Goal: Task Accomplishment & Management: Complete application form

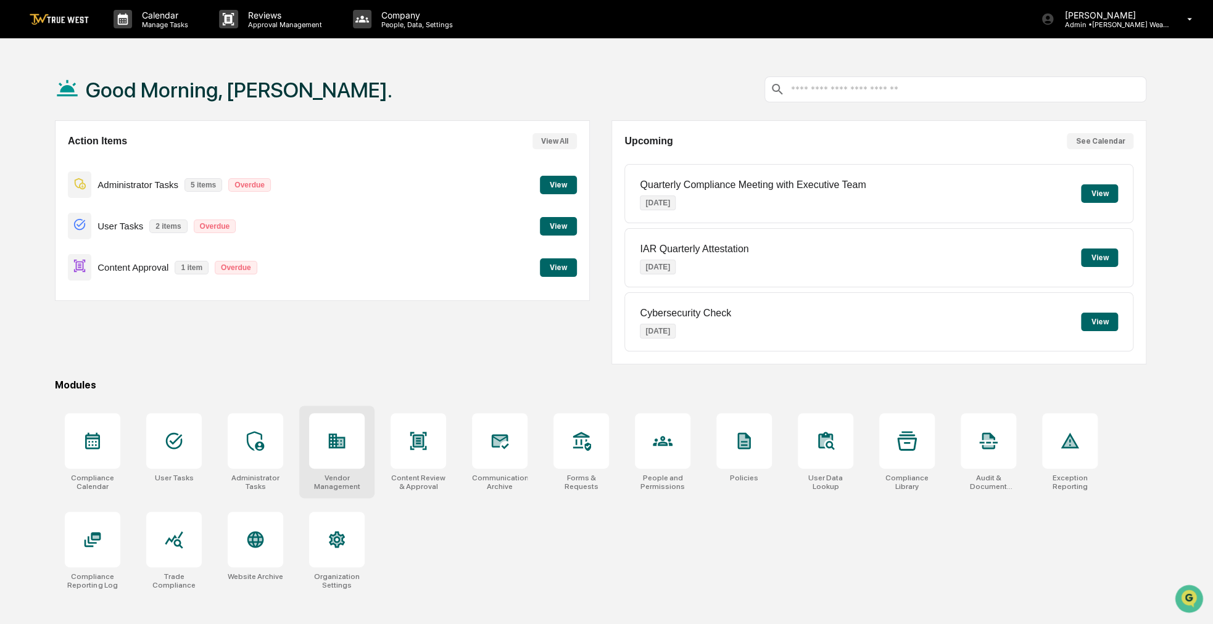
click at [354, 437] on div at bounding box center [337, 441] width 56 height 56
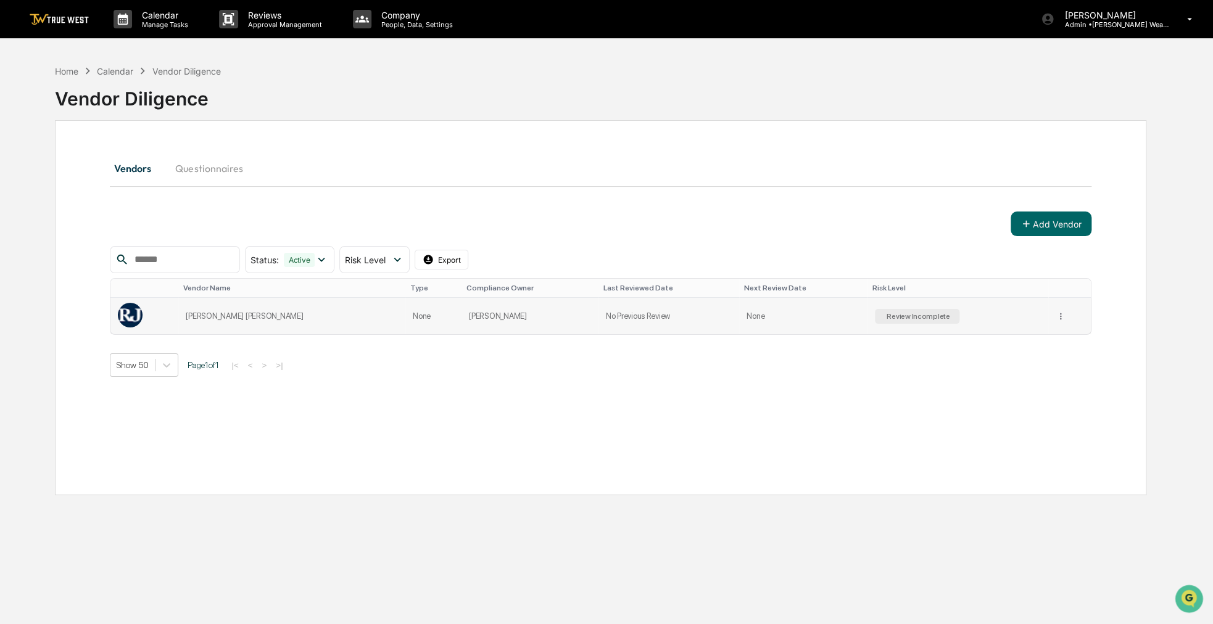
click at [1048, 318] on td at bounding box center [1069, 316] width 43 height 36
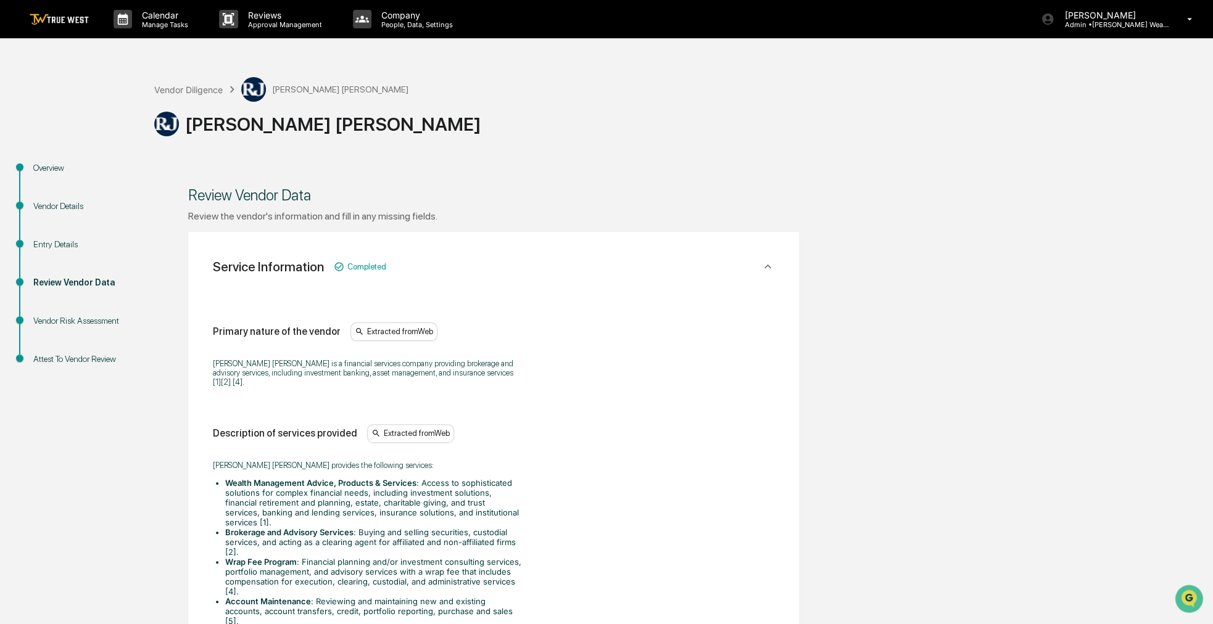
click at [58, 163] on div "Overview" at bounding box center [83, 168] width 101 height 13
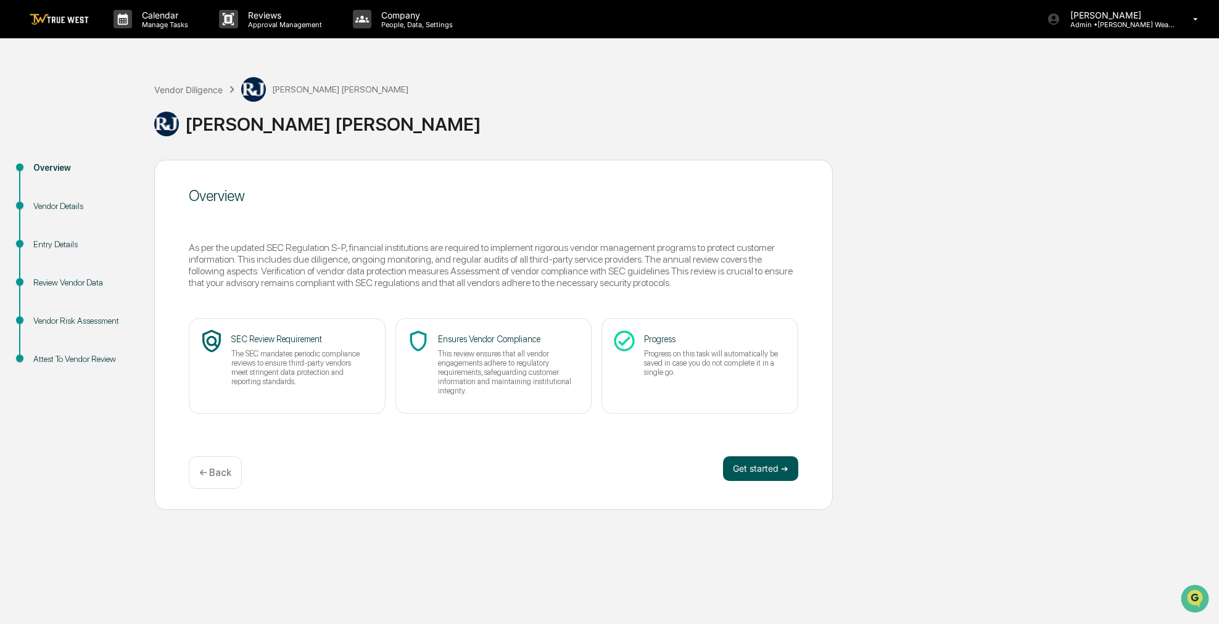
click at [752, 467] on button "Get started ➔" at bounding box center [760, 469] width 75 height 25
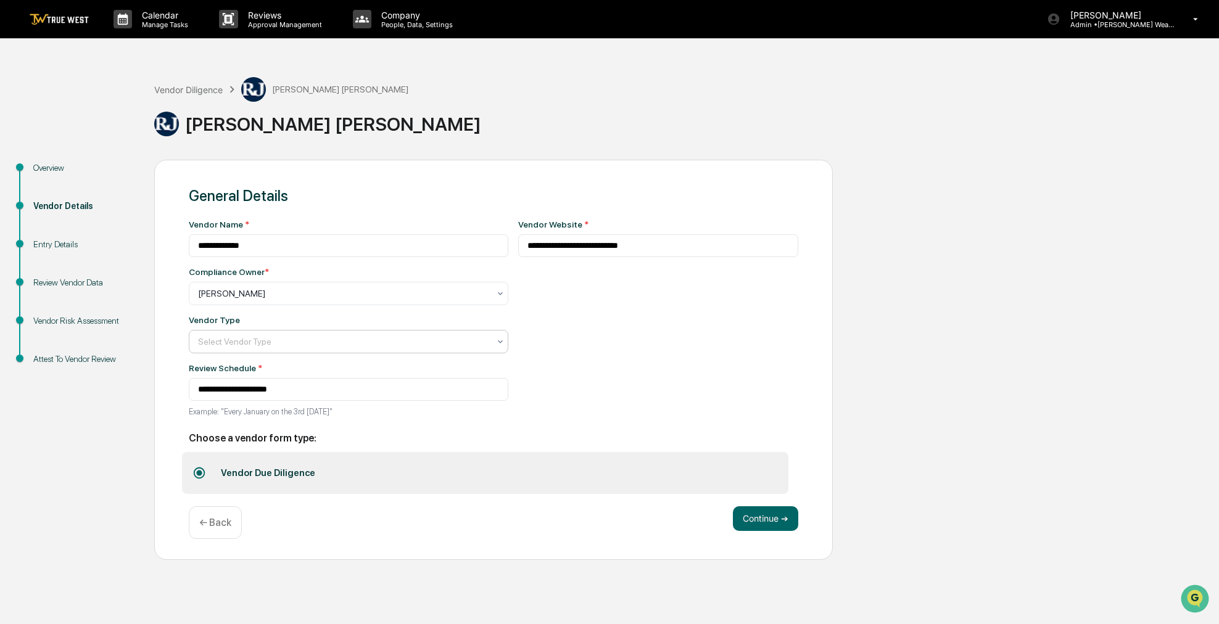
click at [391, 350] on div "Select Vendor Type" at bounding box center [344, 341] width 304 height 17
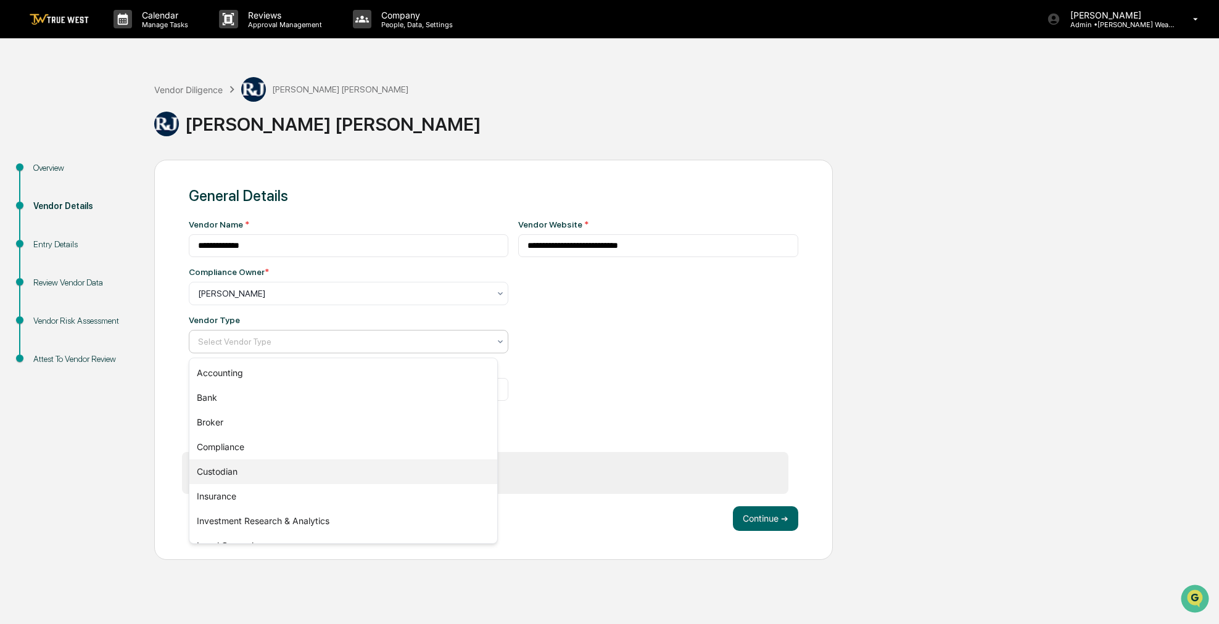
click at [278, 473] on div "Custodian" at bounding box center [343, 472] width 308 height 25
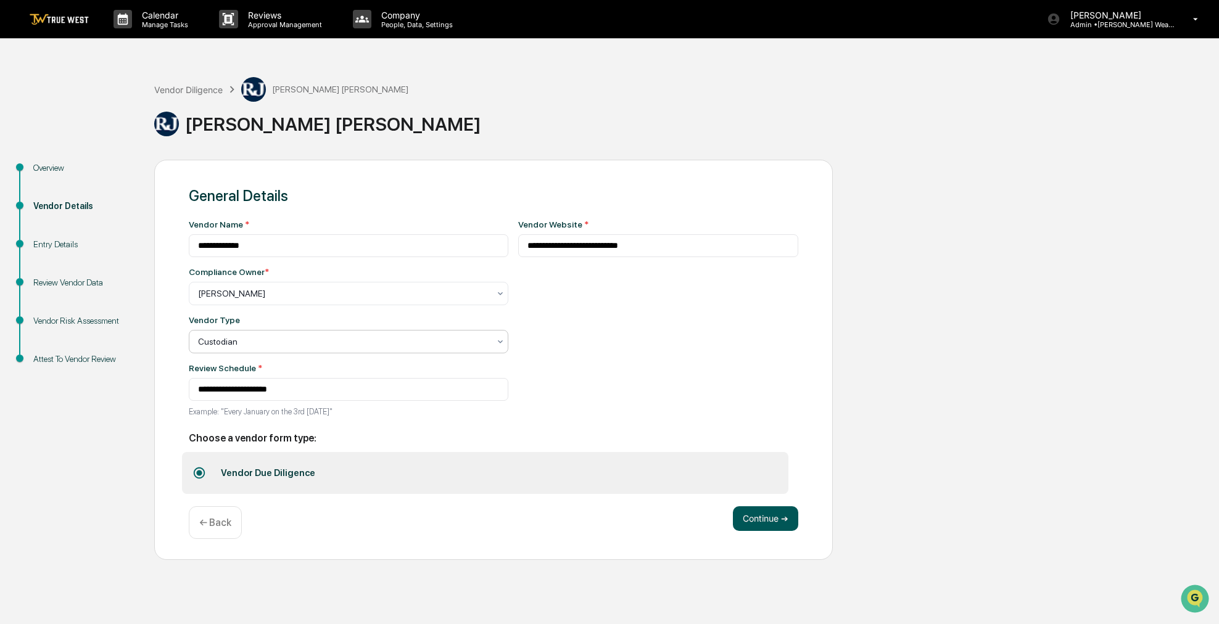
click at [763, 518] on button "Continue ➔" at bounding box center [765, 519] width 65 height 25
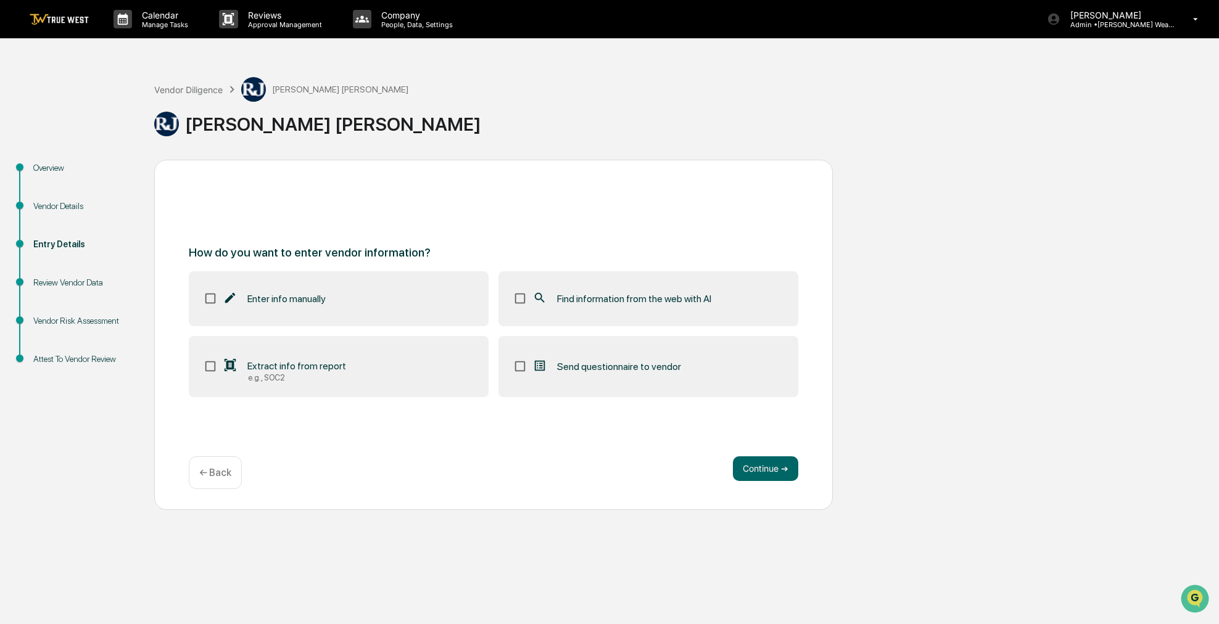
click at [653, 286] on label "Find information from the web with AI" at bounding box center [649, 298] width 300 height 54
click at [748, 474] on button "Continue ➔" at bounding box center [765, 469] width 65 height 25
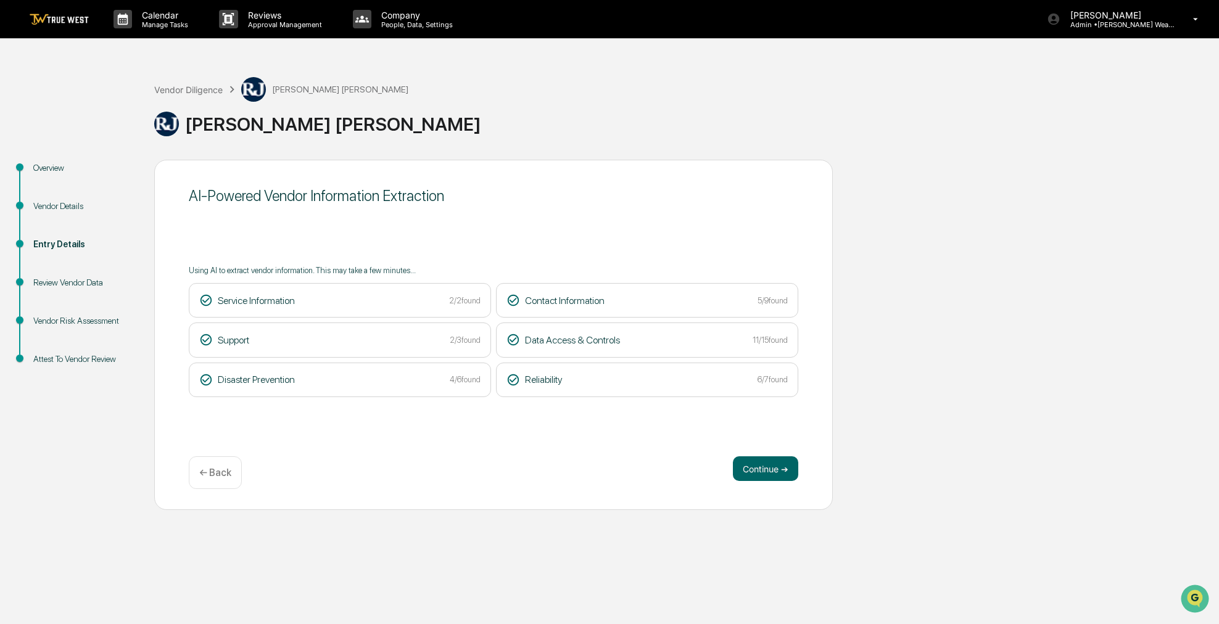
click at [748, 474] on button "Continue ➔" at bounding box center [765, 469] width 65 height 25
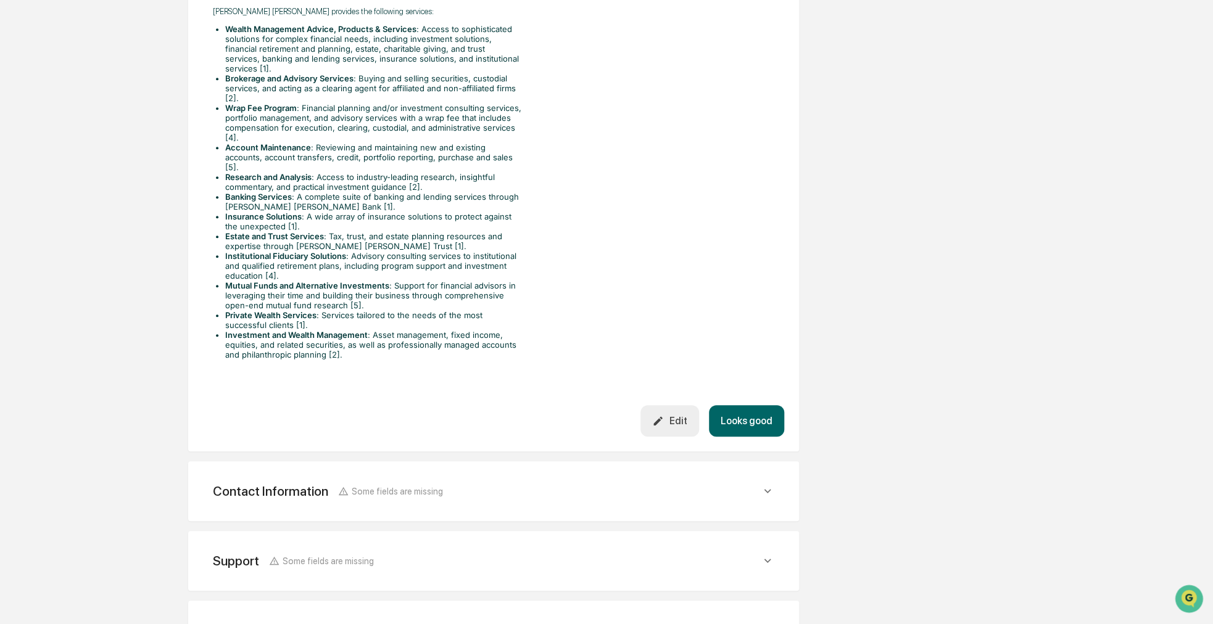
scroll to position [428, 0]
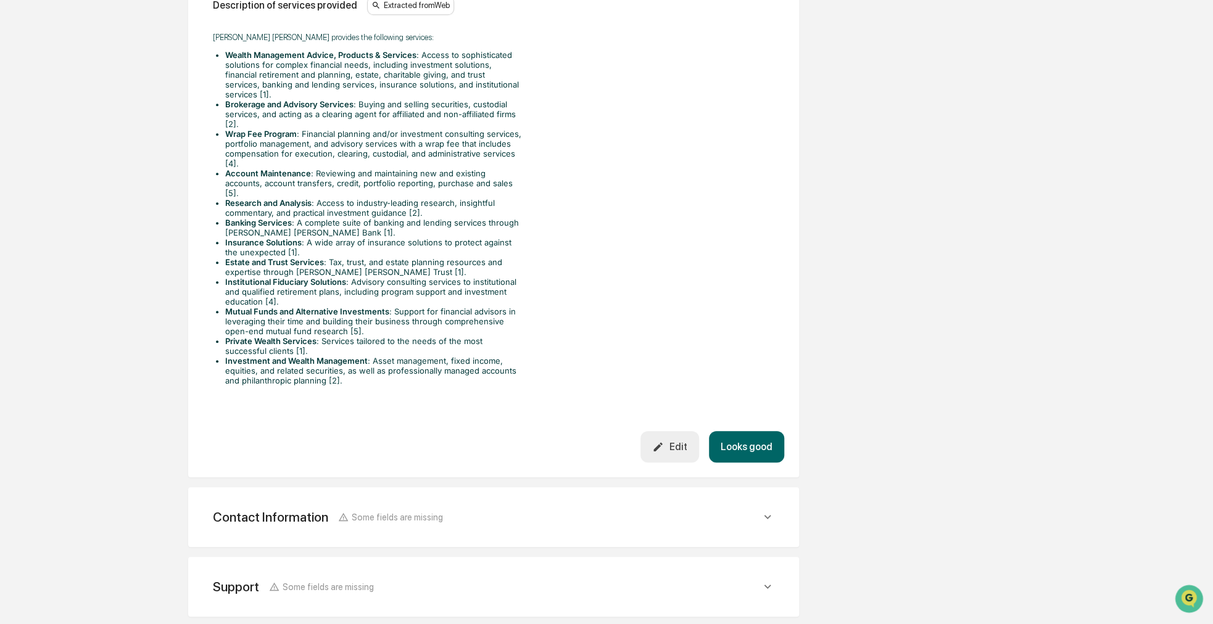
click at [751, 431] on button "Looks good" at bounding box center [746, 446] width 75 height 31
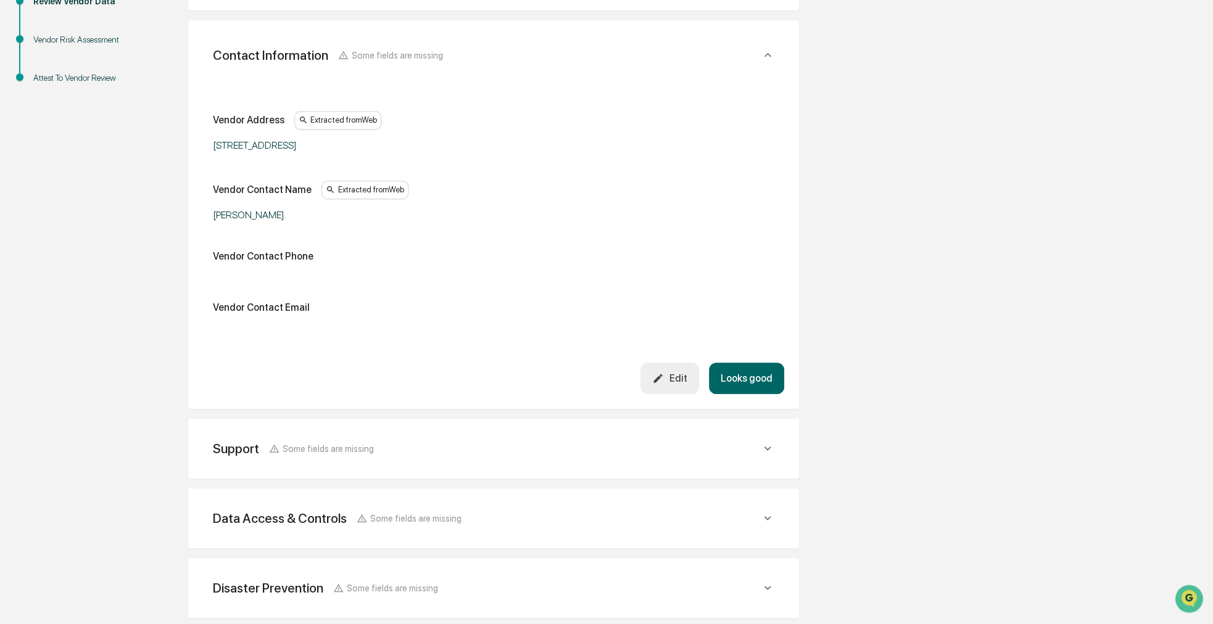
scroll to position [232, 0]
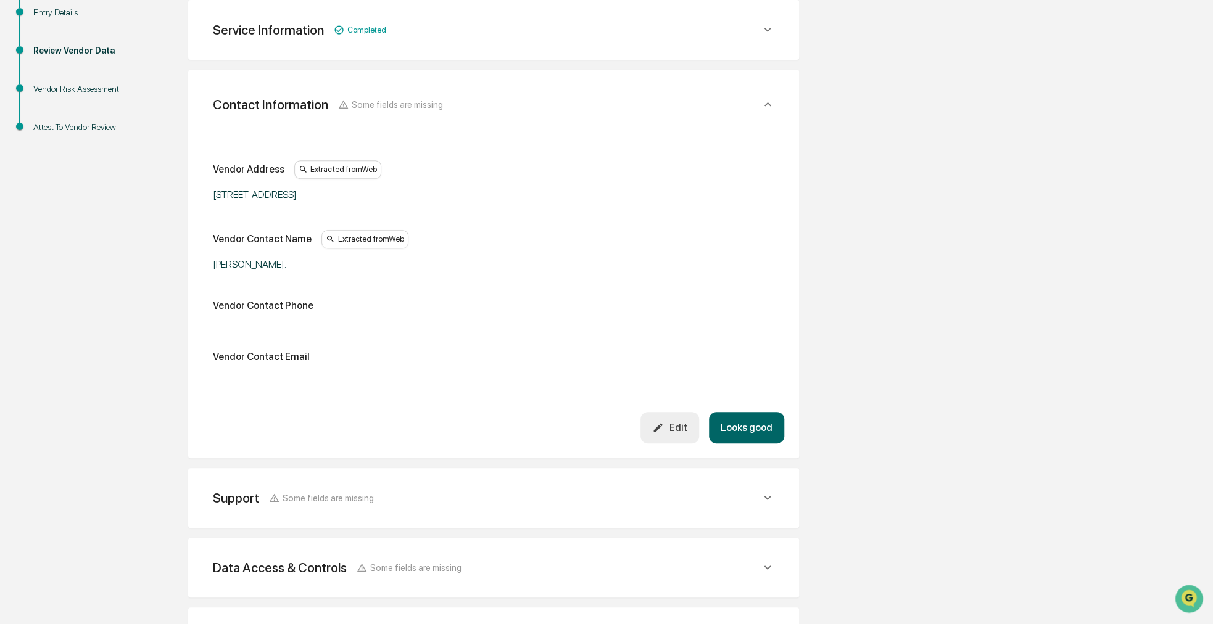
drag, startPoint x: 937, startPoint y: 397, endPoint x: 927, endPoint y: 394, distance: 10.0
click at [927, 394] on div "Overview Vendor Details Entry Details Review Vendor Data Vendor Risk Assessment…" at bounding box center [606, 365] width 1201 height 875
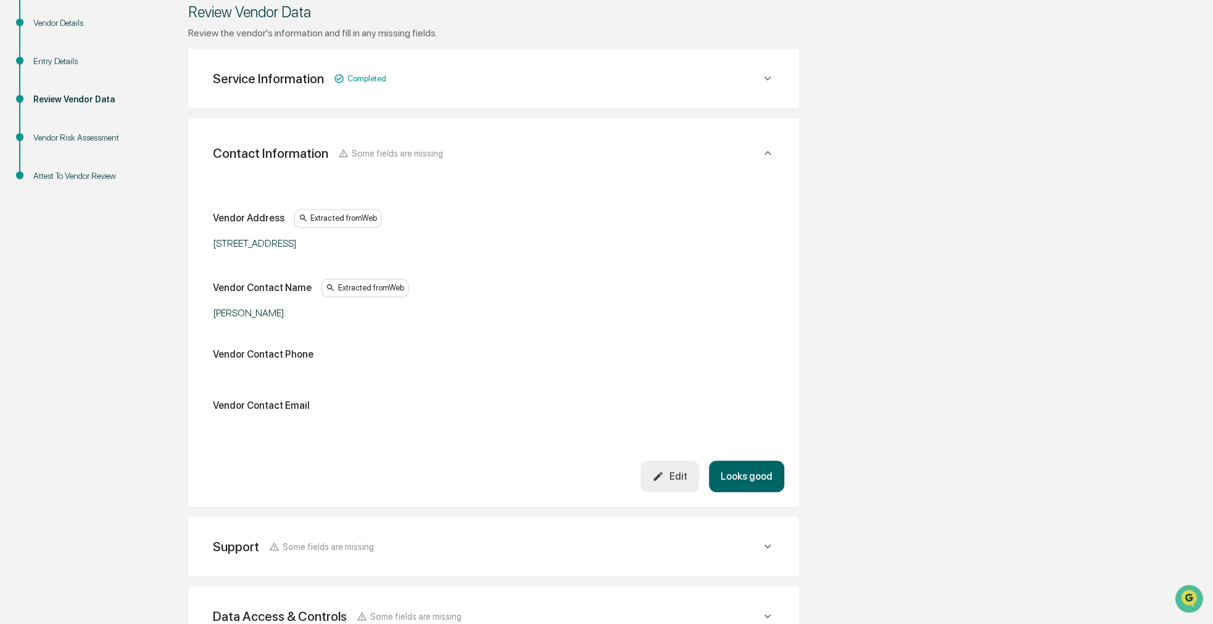
scroll to position [185, 0]
click at [682, 466] on button "Edit" at bounding box center [669, 474] width 59 height 31
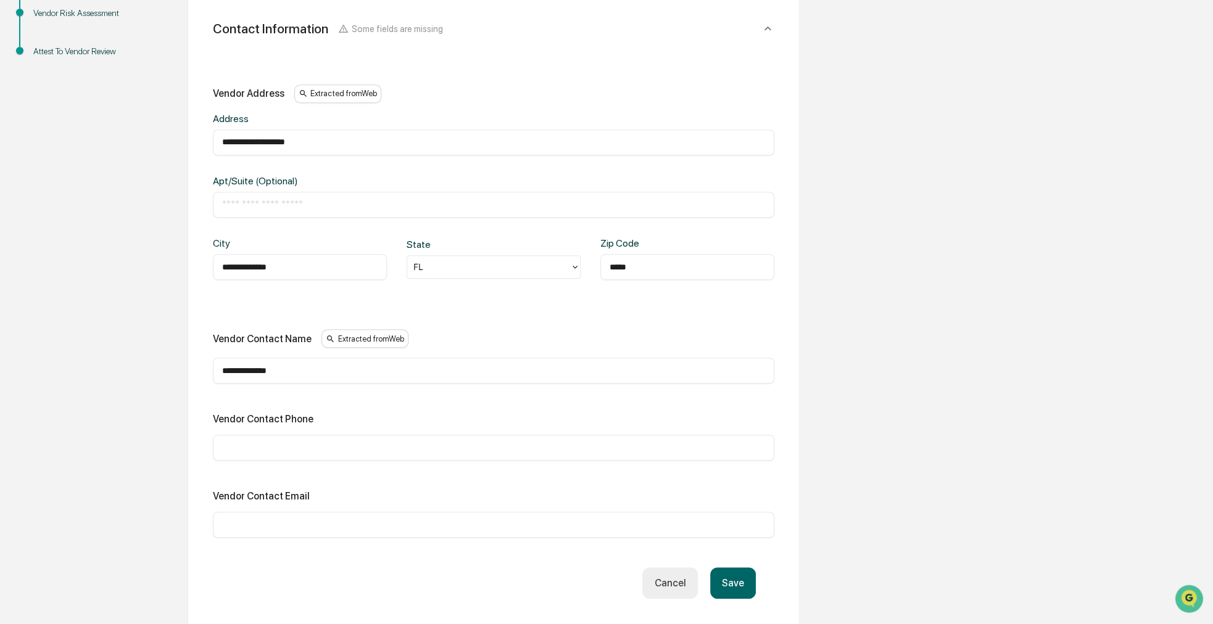
scroll to position [308, 0]
click at [536, 523] on input "text" at bounding box center [493, 524] width 543 height 12
click at [321, 515] on div "​" at bounding box center [493, 524] width 561 height 26
click at [314, 518] on input "text" at bounding box center [493, 524] width 543 height 12
type input "**********"
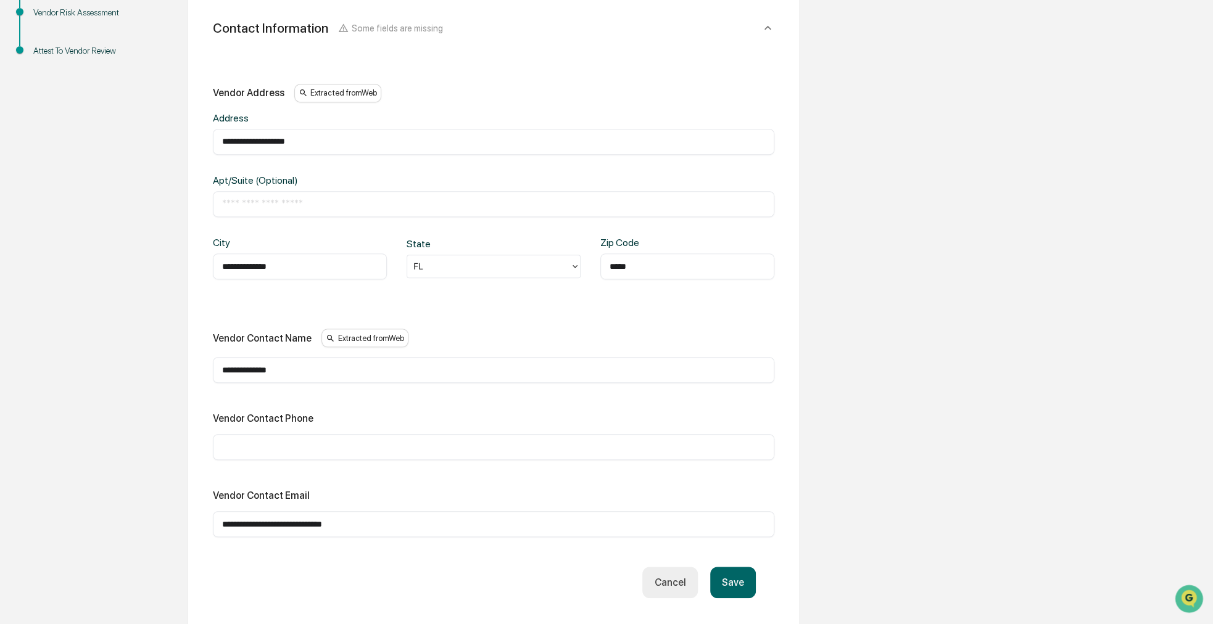
click at [511, 446] on input "text" at bounding box center [493, 447] width 543 height 12
paste input "**********"
type input "**********"
click at [732, 580] on button "Save" at bounding box center [733, 582] width 46 height 31
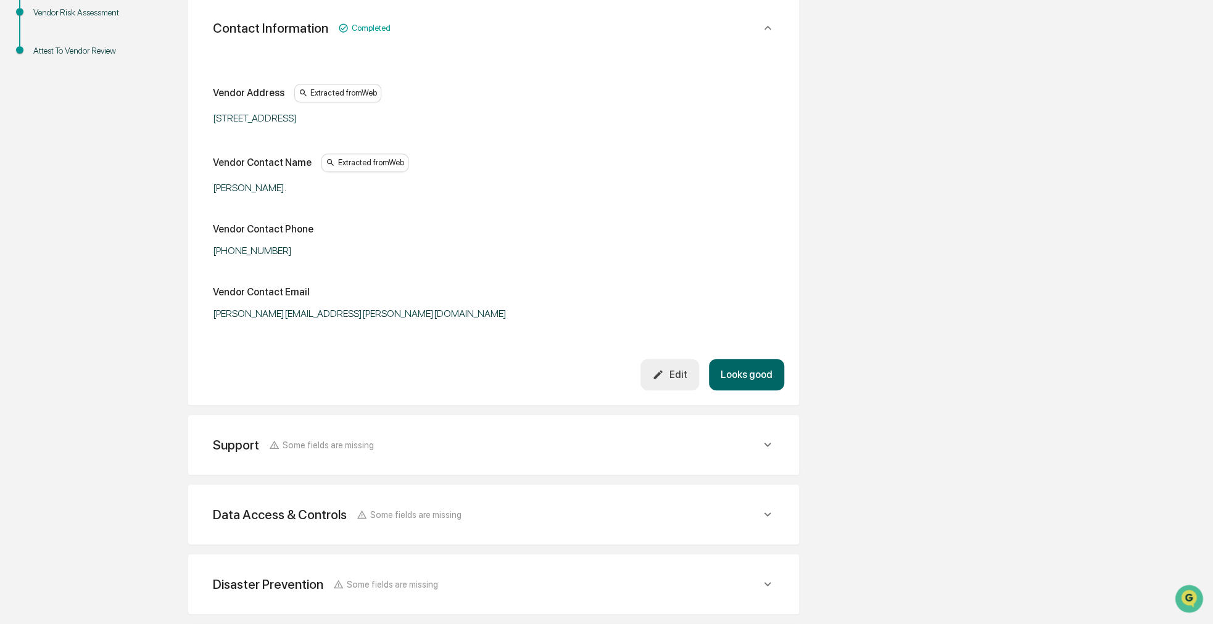
click at [743, 382] on button "Looks good" at bounding box center [746, 374] width 75 height 31
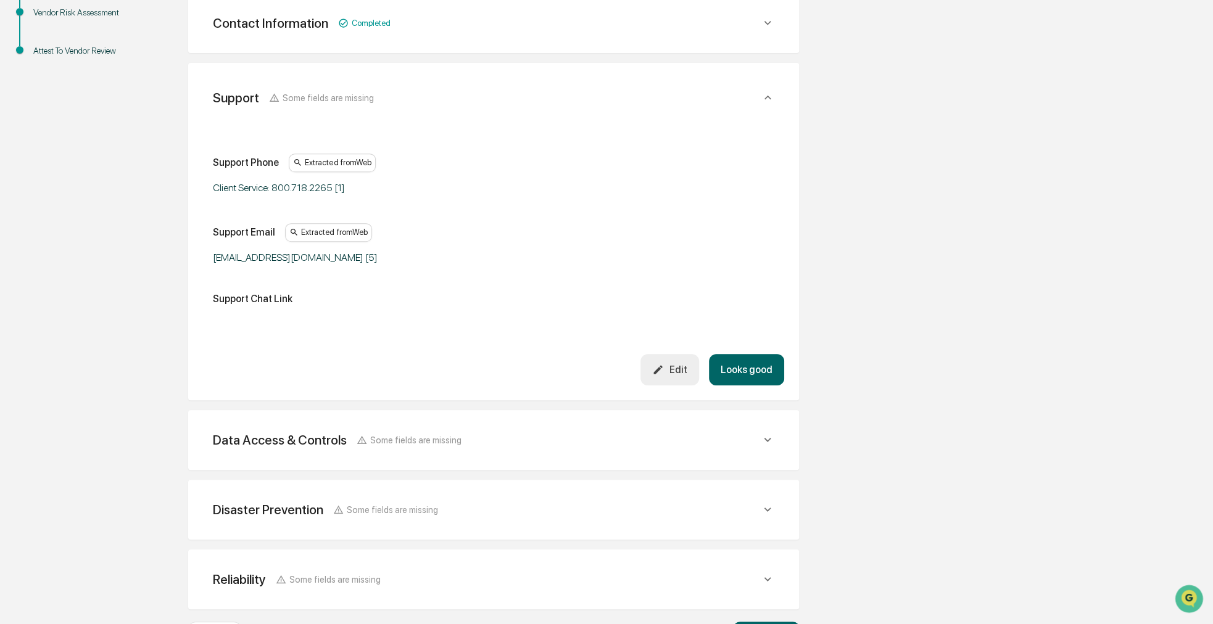
scroll to position [301, 0]
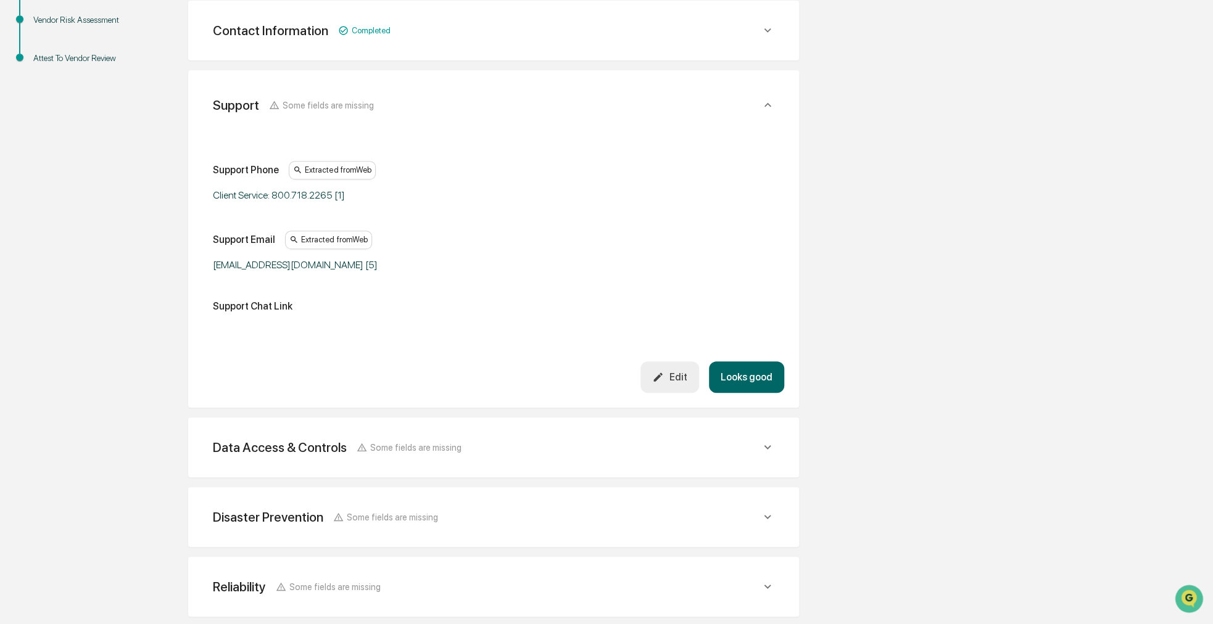
click at [663, 379] on icon "button" at bounding box center [658, 377] width 12 height 12
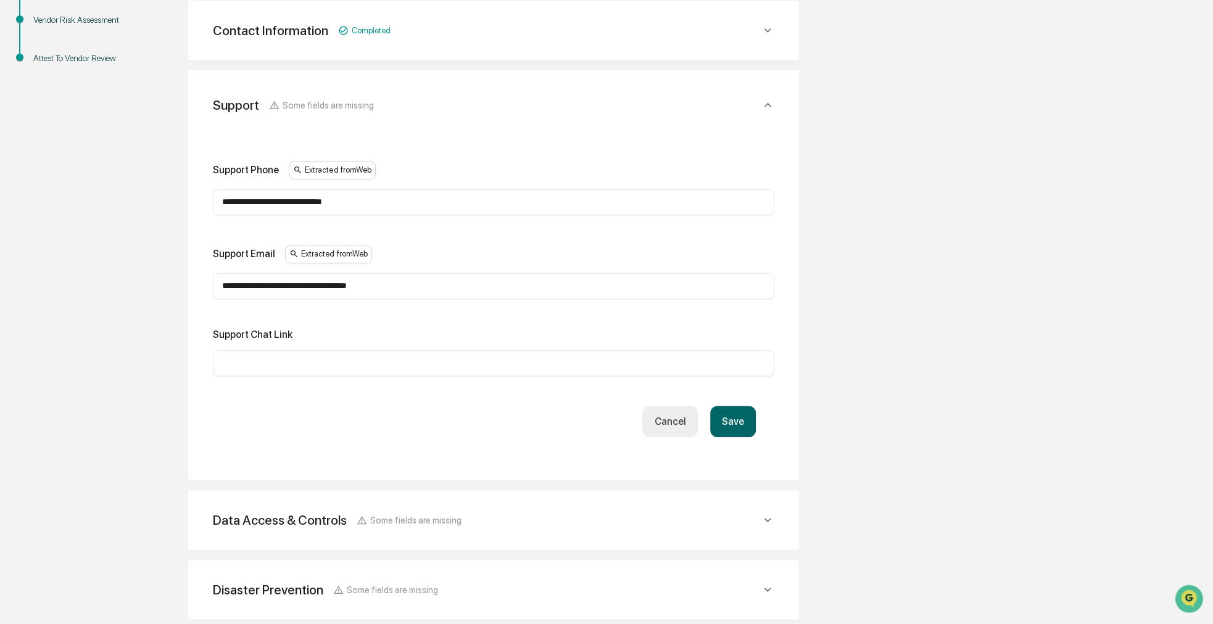
click at [260, 368] on div "​" at bounding box center [493, 363] width 561 height 26
click at [260, 363] on input "text" at bounding box center [493, 363] width 543 height 12
type input "**********"
click at [737, 426] on button "Save" at bounding box center [733, 421] width 46 height 31
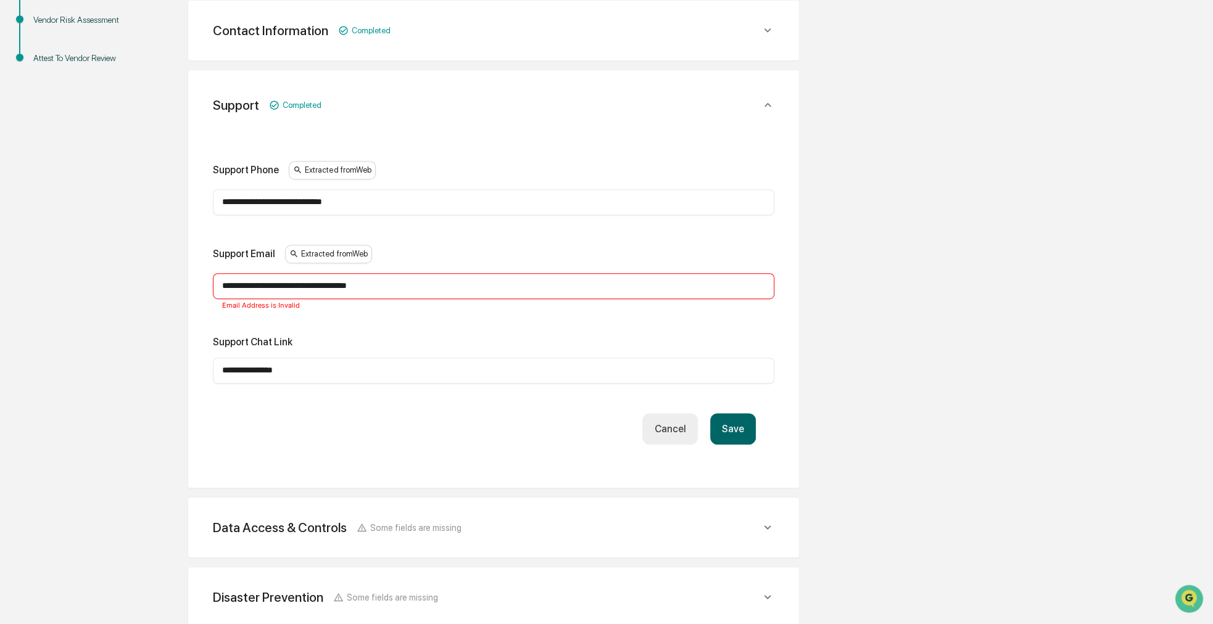
click at [458, 287] on input "**********" at bounding box center [493, 286] width 543 height 12
type input "**********"
click at [731, 424] on button "Save" at bounding box center [733, 428] width 46 height 31
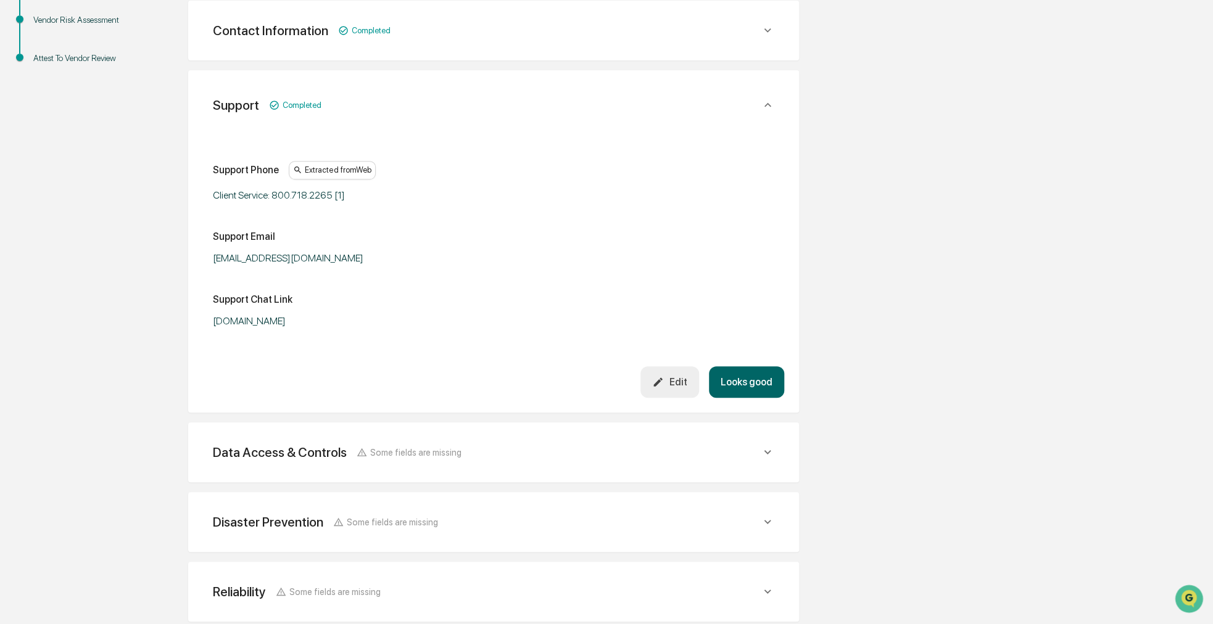
click at [739, 397] on button "Looks good" at bounding box center [746, 381] width 75 height 31
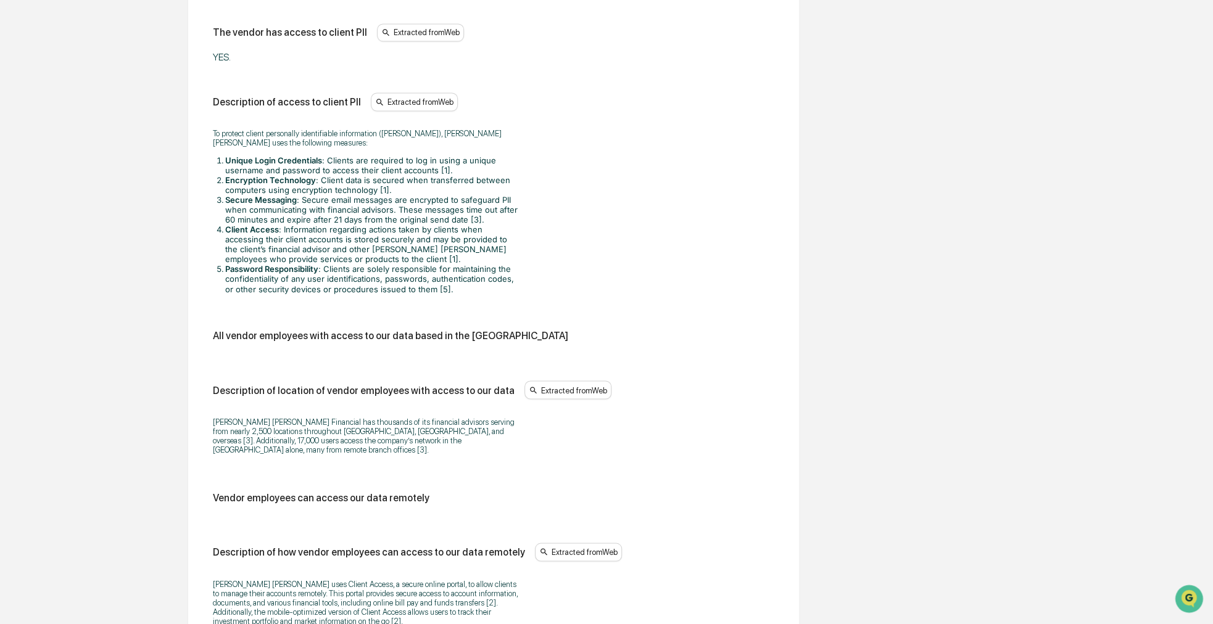
scroll to position [1288, 0]
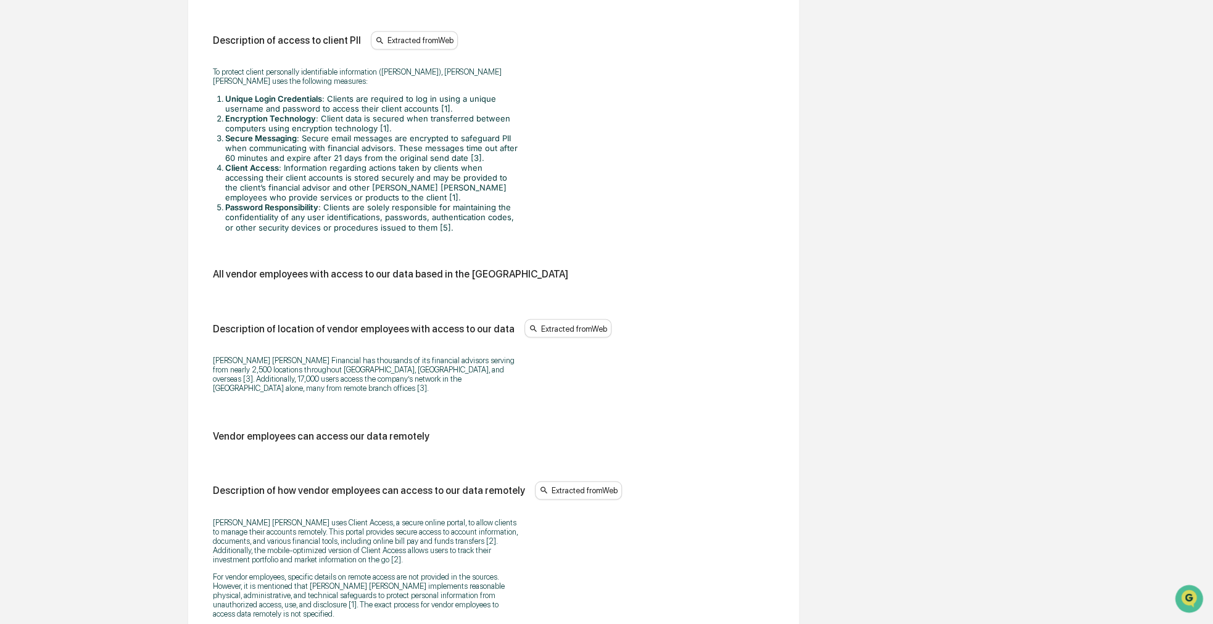
drag, startPoint x: 690, startPoint y: 320, endPoint x: 610, endPoint y: 370, distance: 95.0
click at [610, 370] on div "Raymond James Financial has thousands of its financial advisors serving from ne…" at bounding box center [493, 373] width 561 height 53
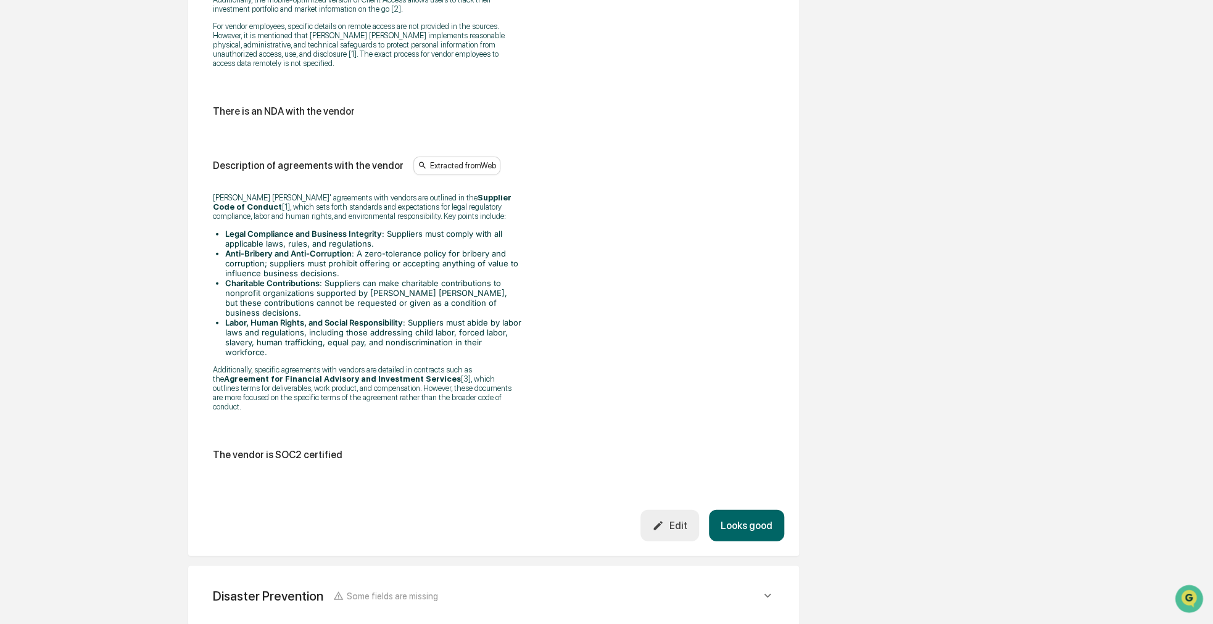
scroll to position [1843, 0]
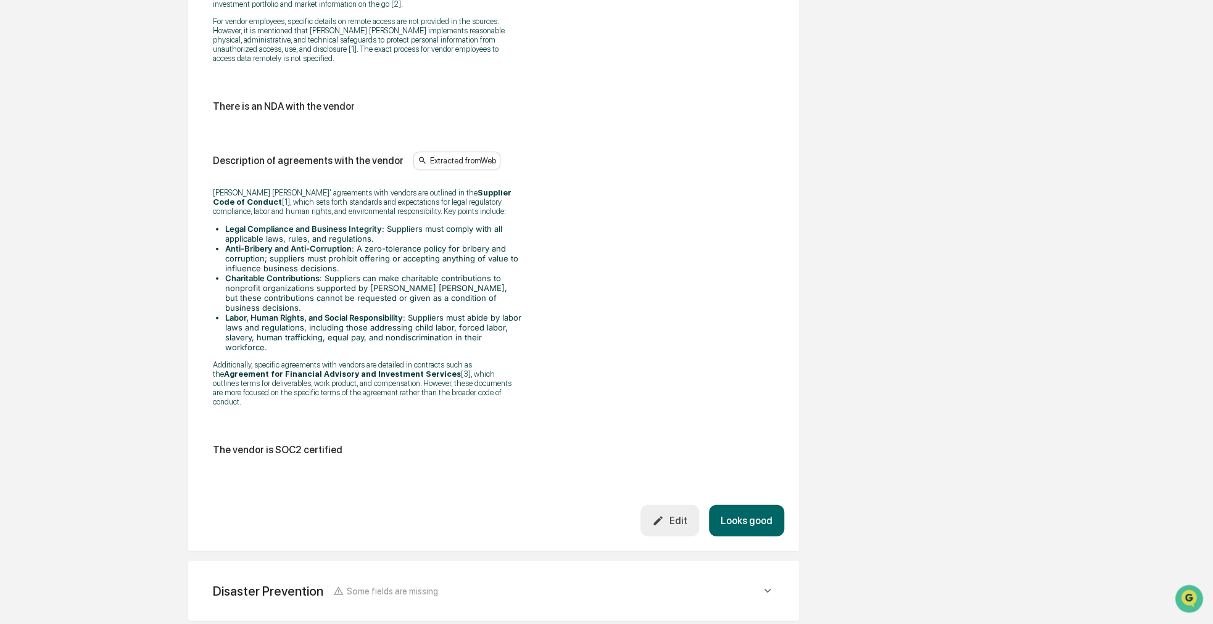
click at [735, 505] on button "Looks good" at bounding box center [746, 520] width 75 height 31
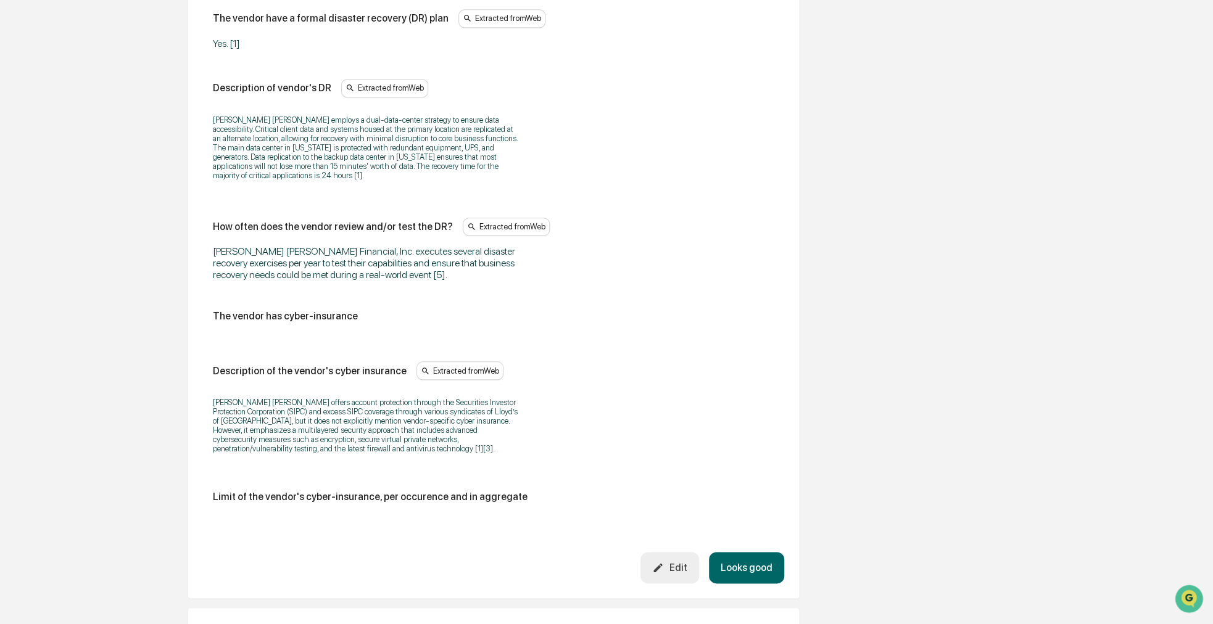
scroll to position [626, 0]
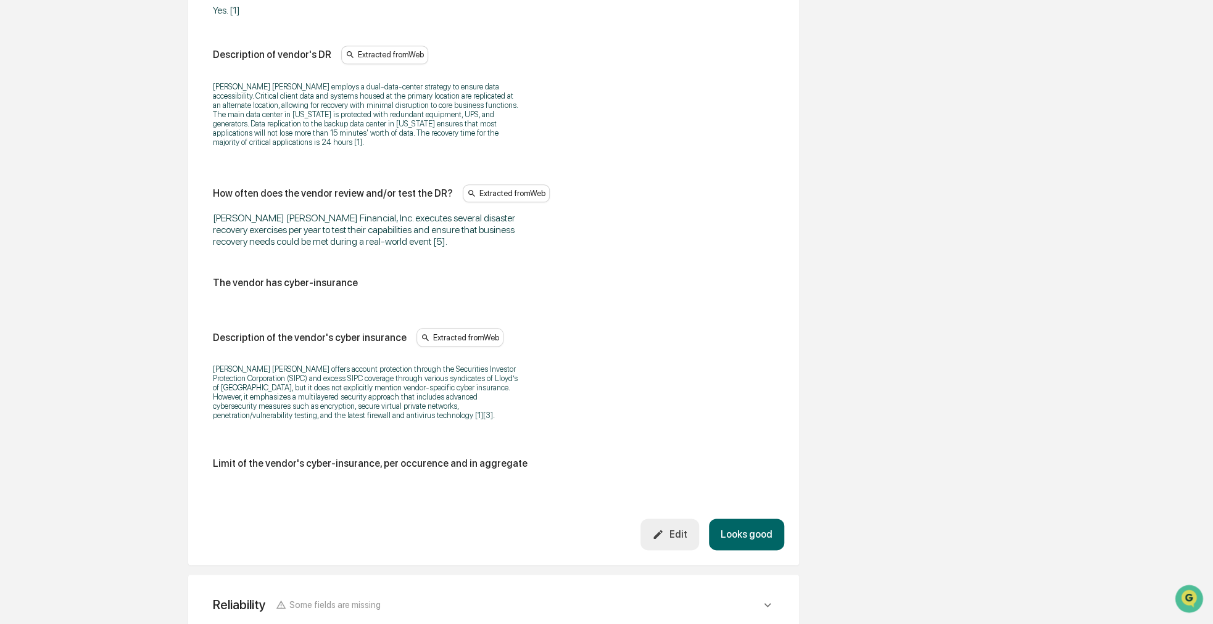
click at [752, 519] on button "Looks good" at bounding box center [746, 534] width 75 height 31
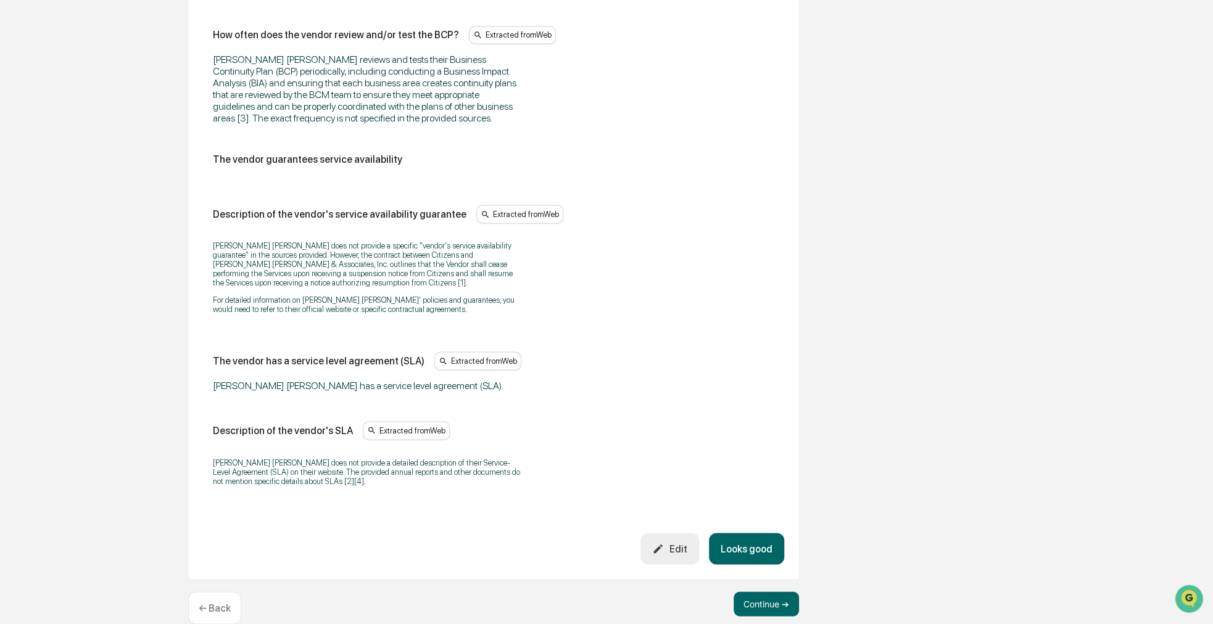
scroll to position [1122, 0]
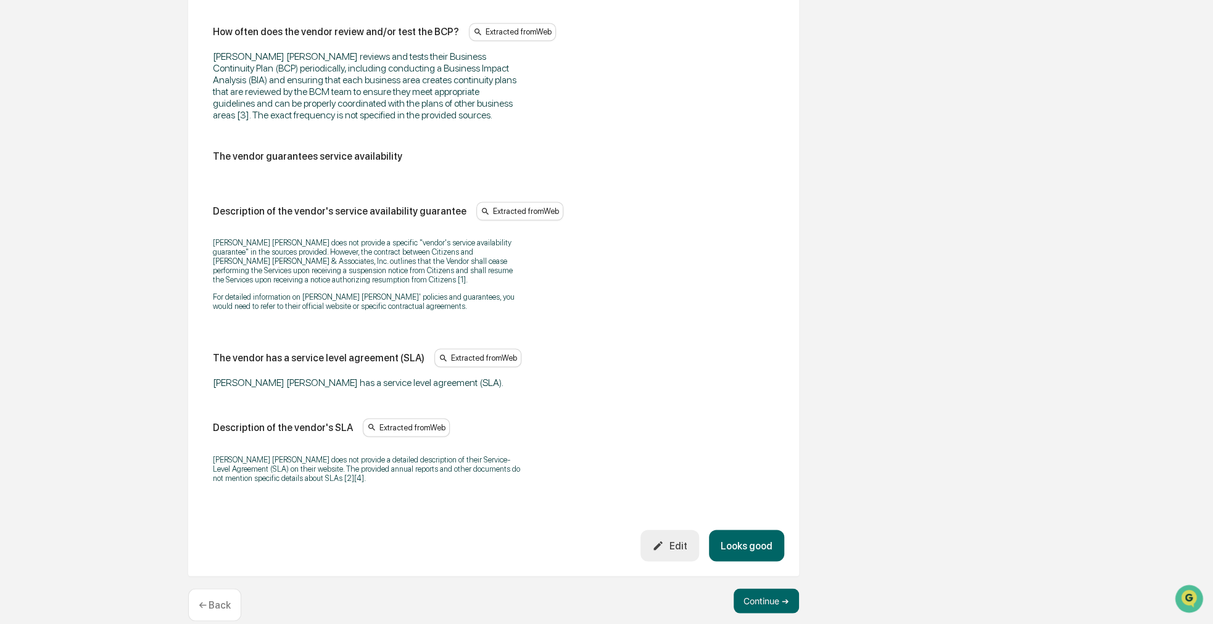
click at [757, 530] on button "Looks good" at bounding box center [746, 545] width 75 height 31
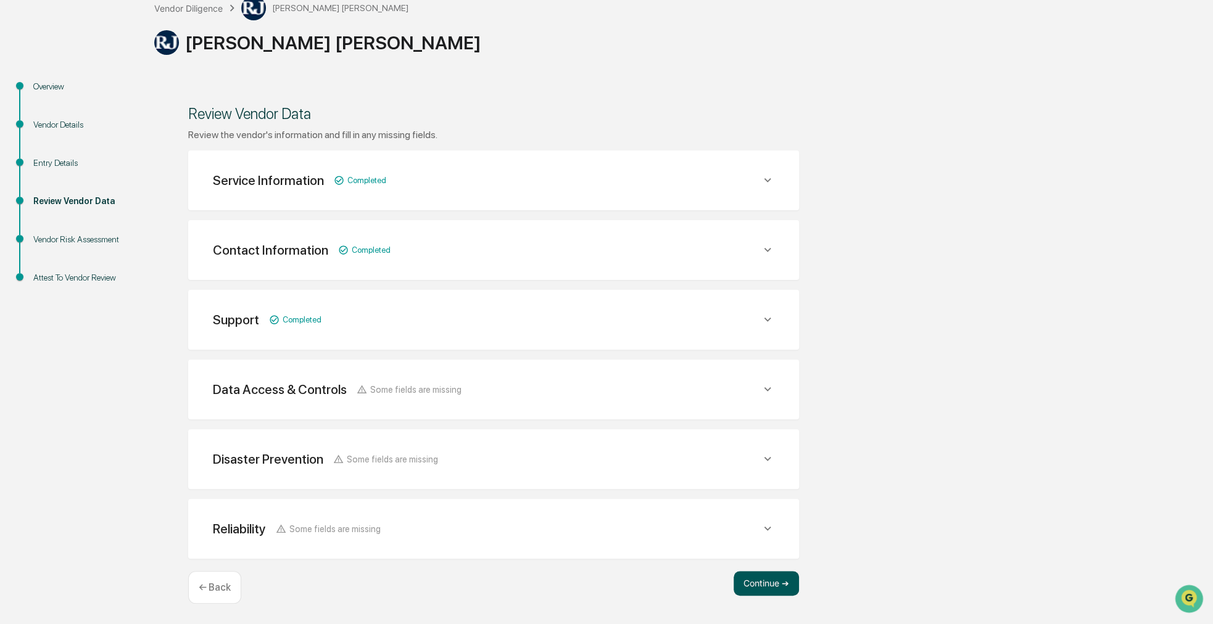
scroll to position [80, 0]
click at [763, 579] on button "Continue ➔" at bounding box center [766, 585] width 65 height 25
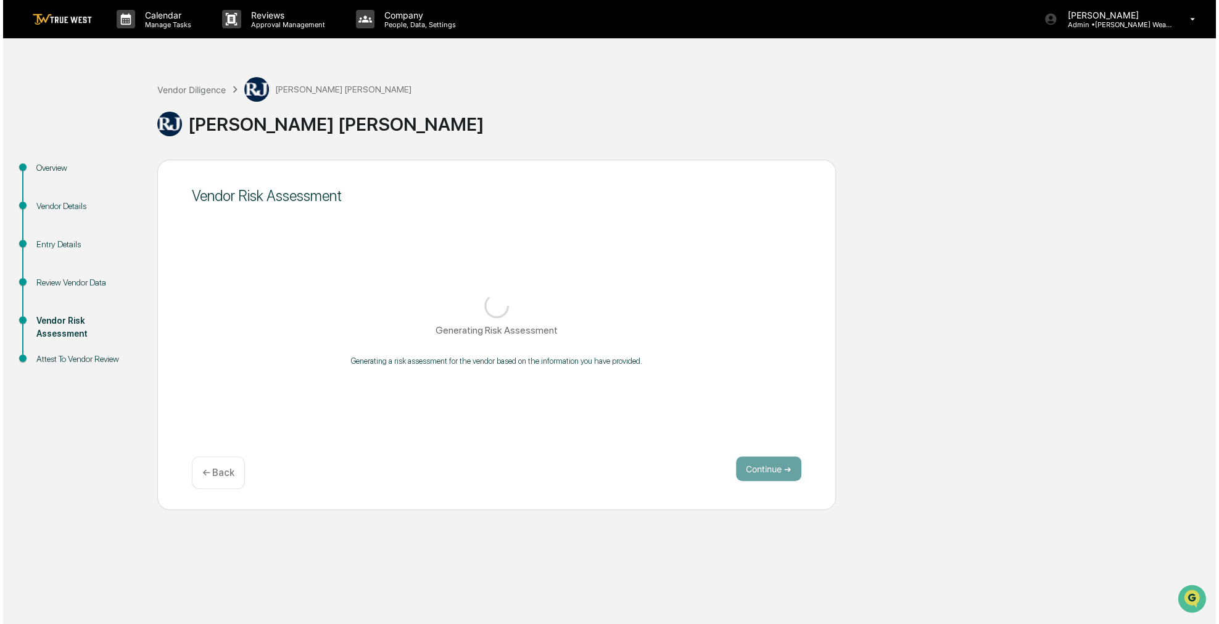
scroll to position [0, 0]
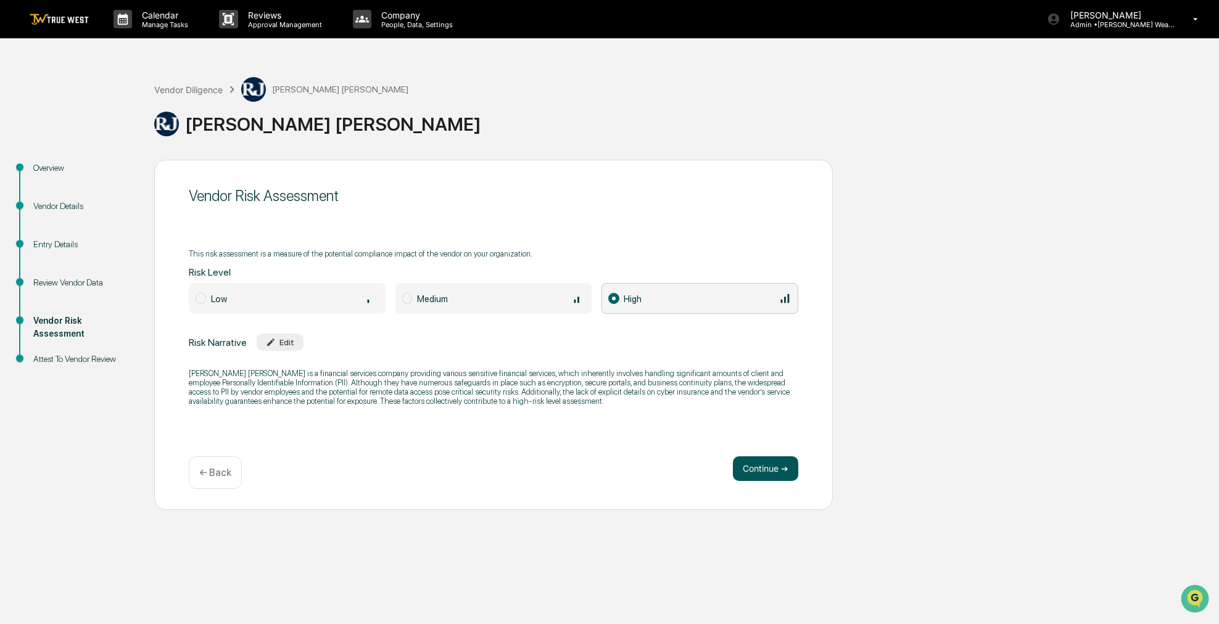
click at [787, 467] on button "Continue ➔" at bounding box center [765, 469] width 65 height 25
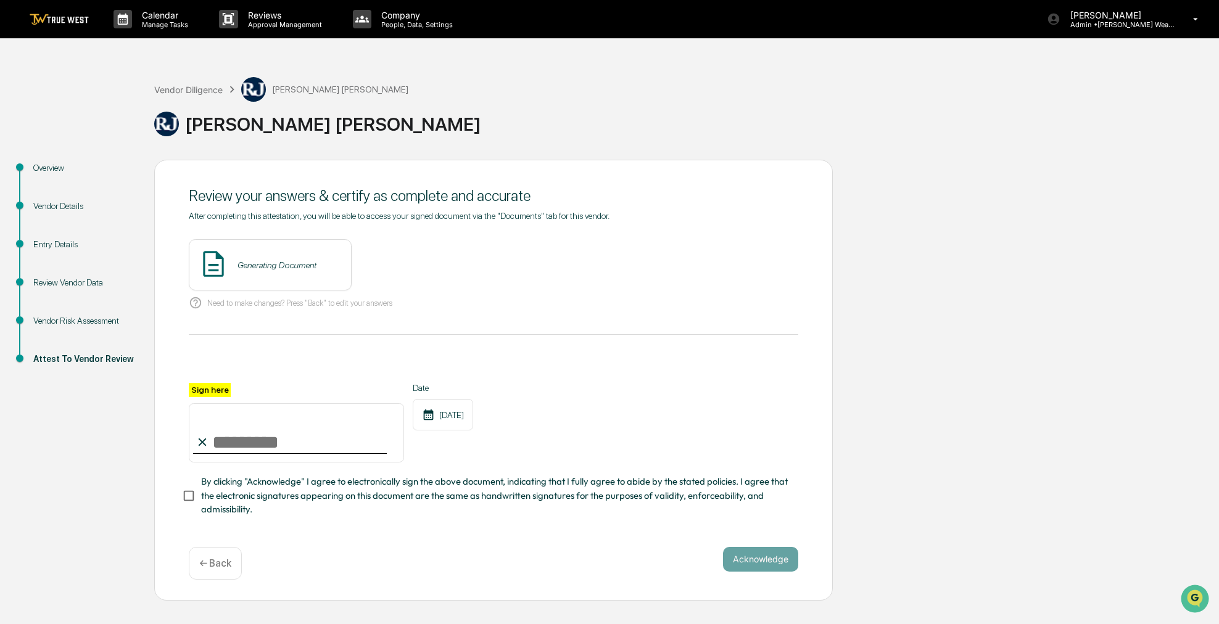
click at [339, 446] on input "Sign here" at bounding box center [296, 432] width 215 height 59
type input "**********"
click at [321, 502] on span "By clicking "Acknowledge" I agree to electronically sign the above document, in…" at bounding box center [494, 495] width 587 height 41
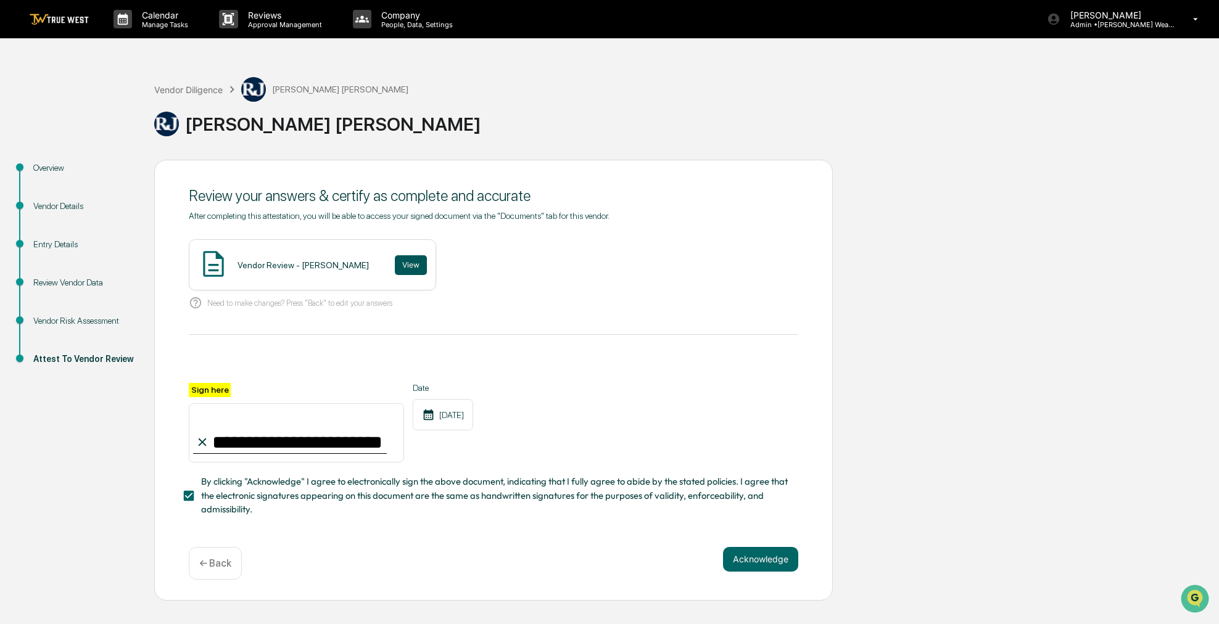
click at [397, 268] on button "View" at bounding box center [411, 265] width 32 height 20
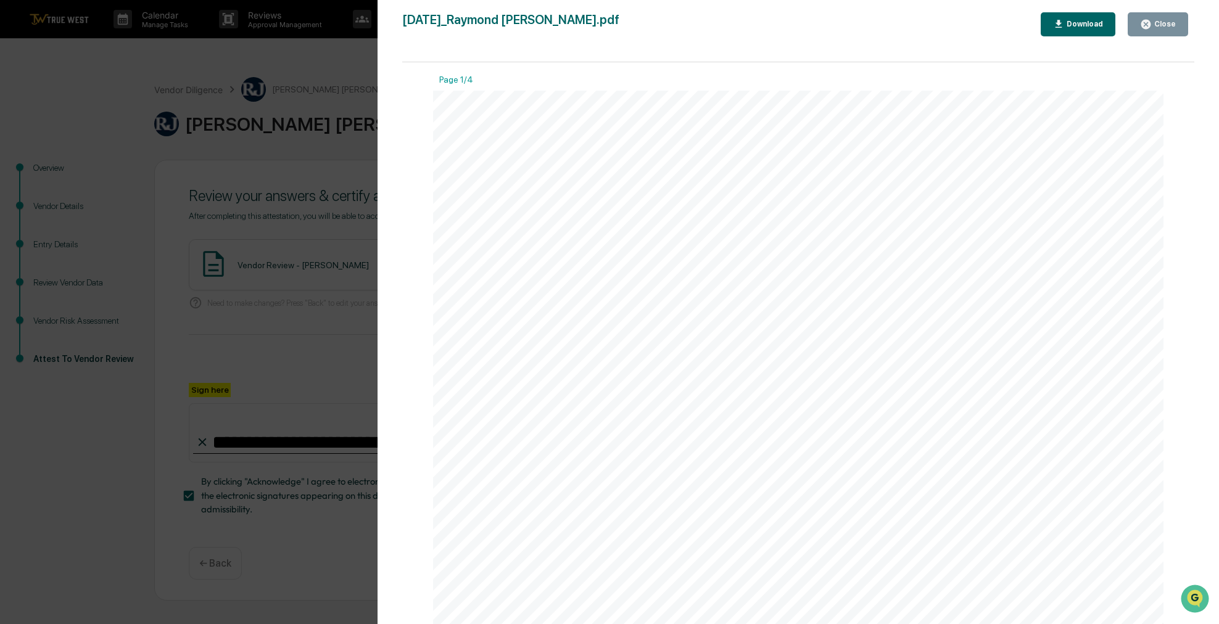
click at [1170, 30] on button "Close" at bounding box center [1158, 24] width 60 height 24
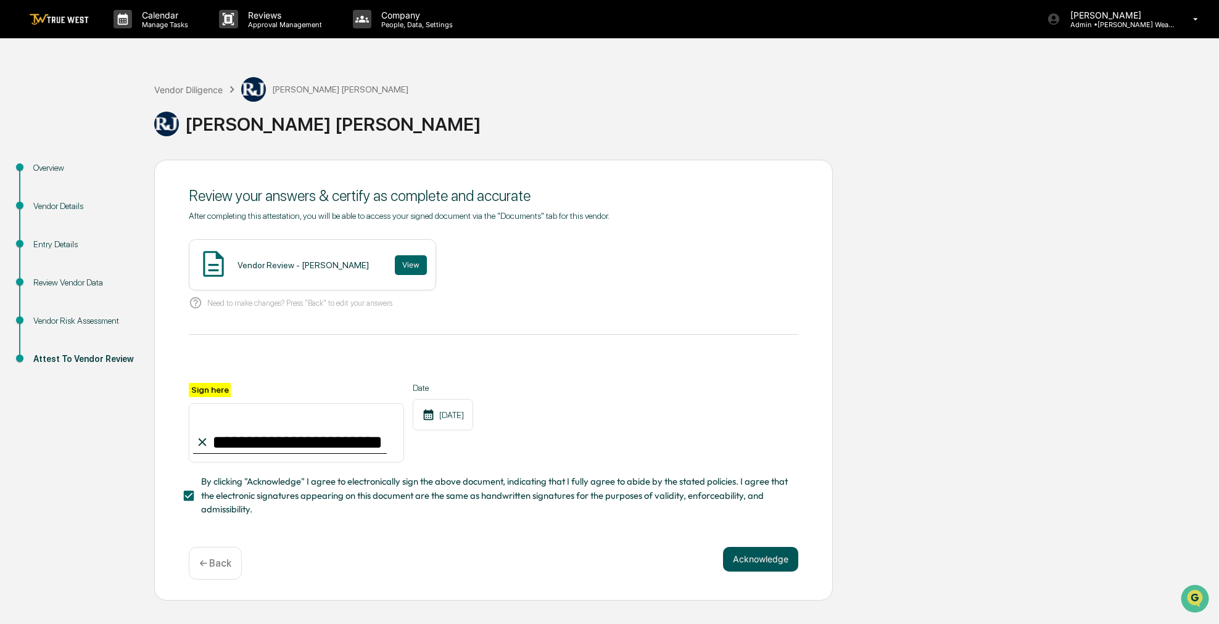
click at [765, 572] on button "Acknowledge" at bounding box center [760, 559] width 75 height 25
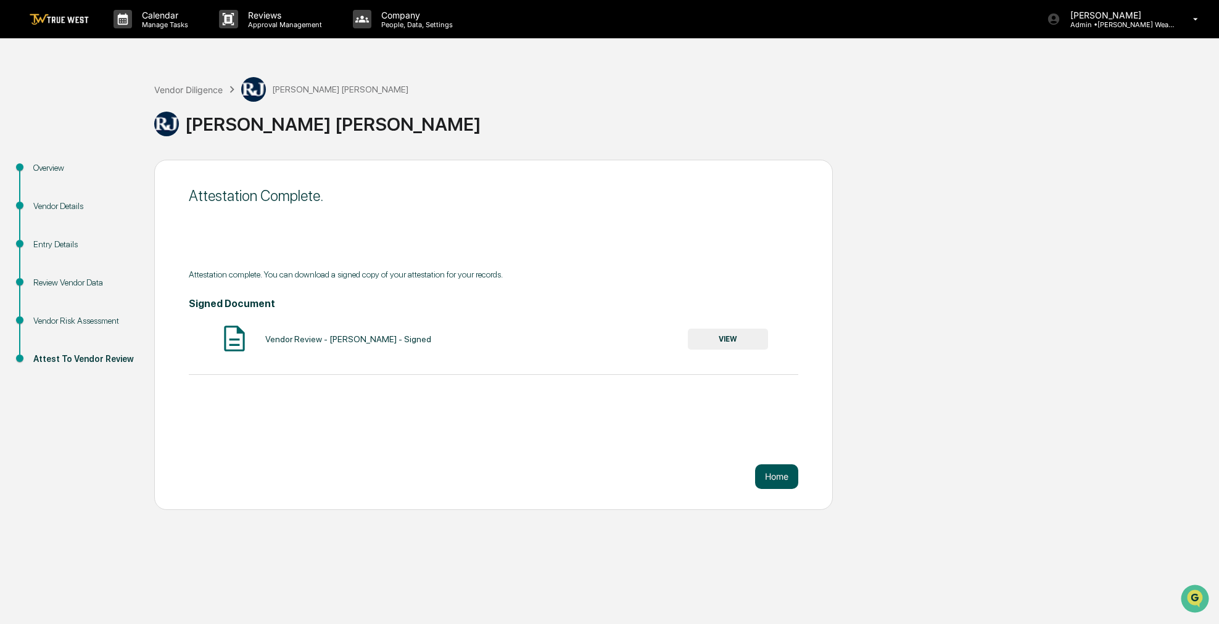
click at [777, 476] on button "Home" at bounding box center [776, 477] width 43 height 25
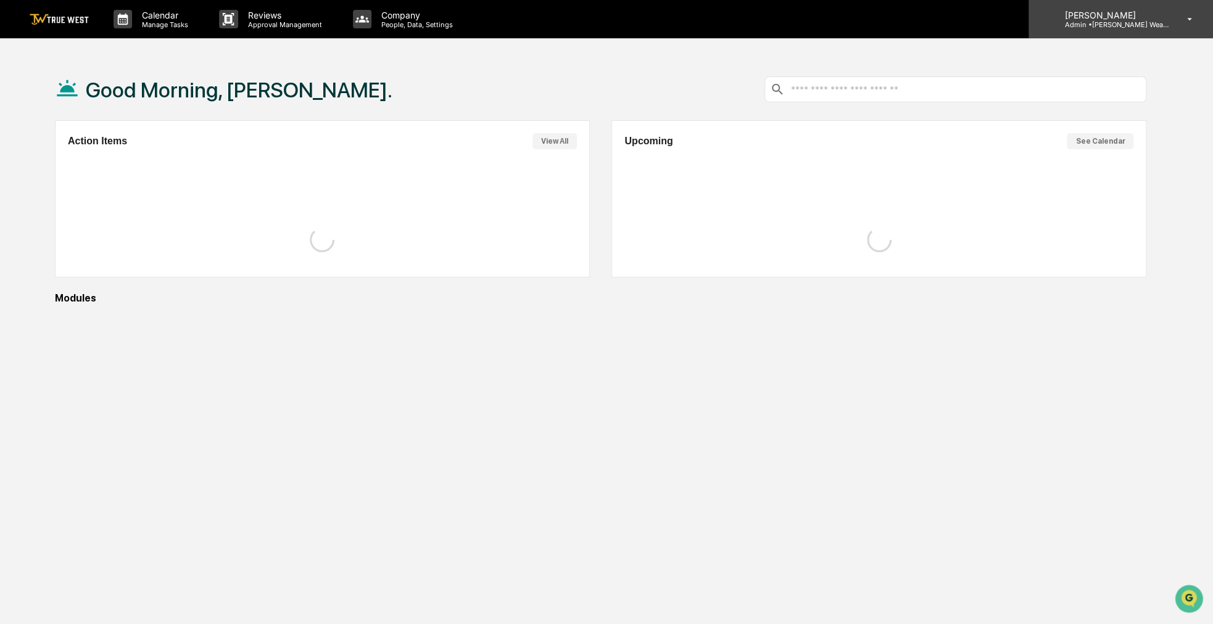
click at [1159, 10] on p "[PERSON_NAME]" at bounding box center [1111, 15] width 115 height 10
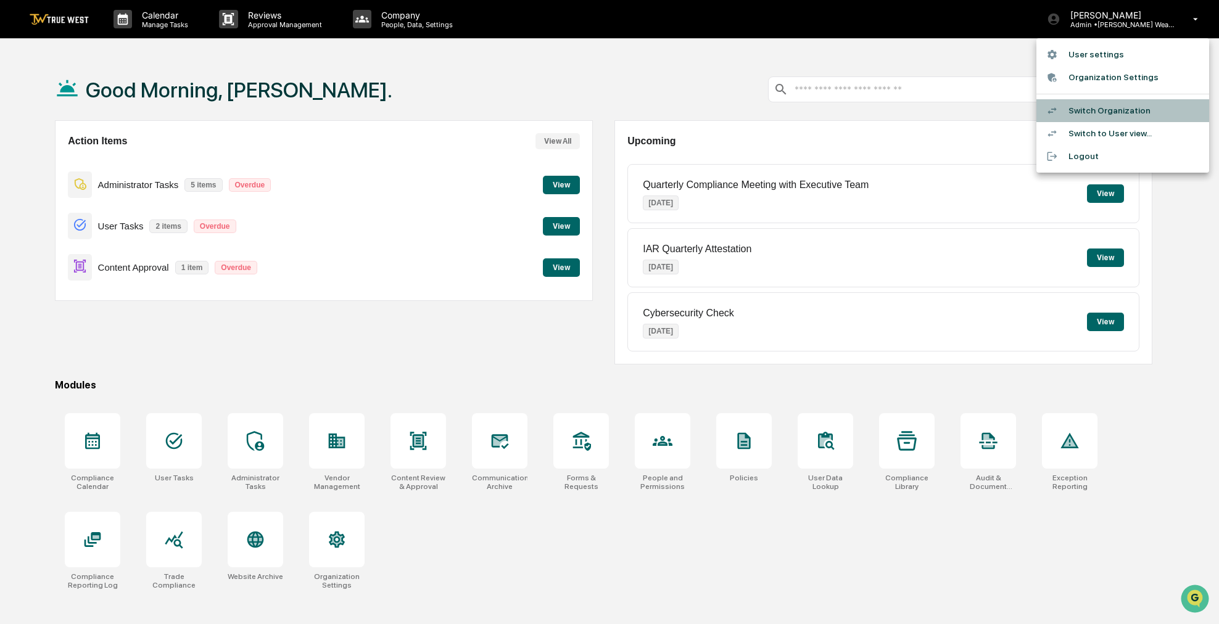
click at [1138, 110] on li "Switch Organization" at bounding box center [1122, 110] width 173 height 23
